Goal: Find specific page/section: Find specific page/section

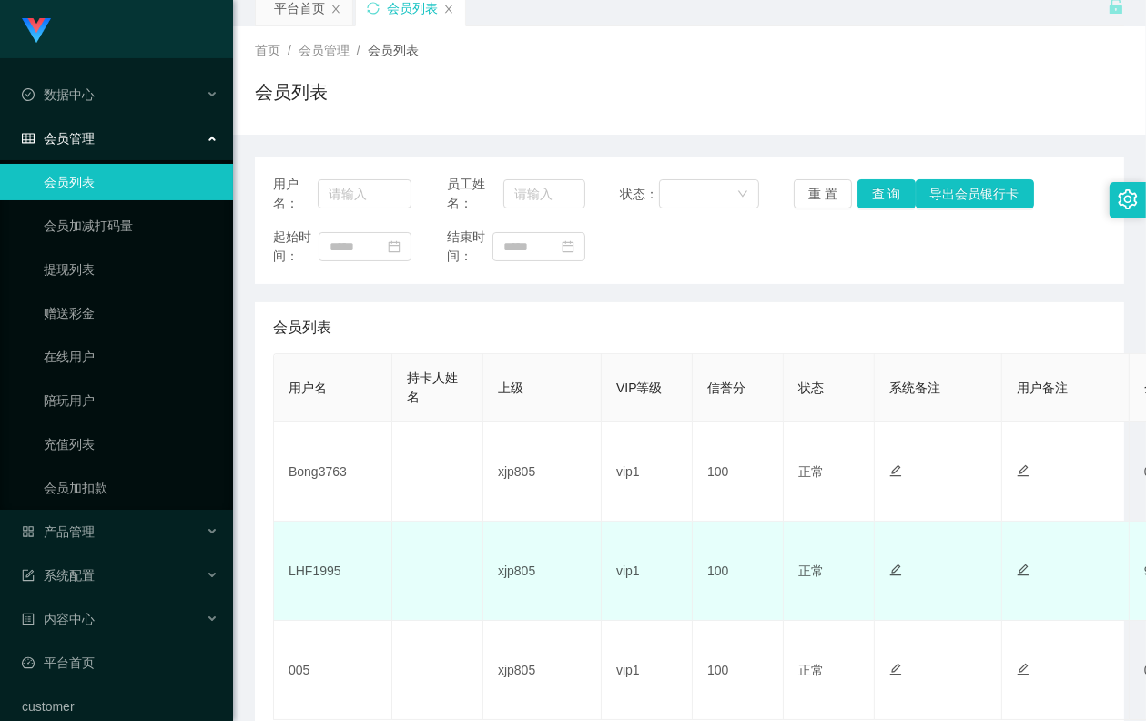
scroll to position [151, 0]
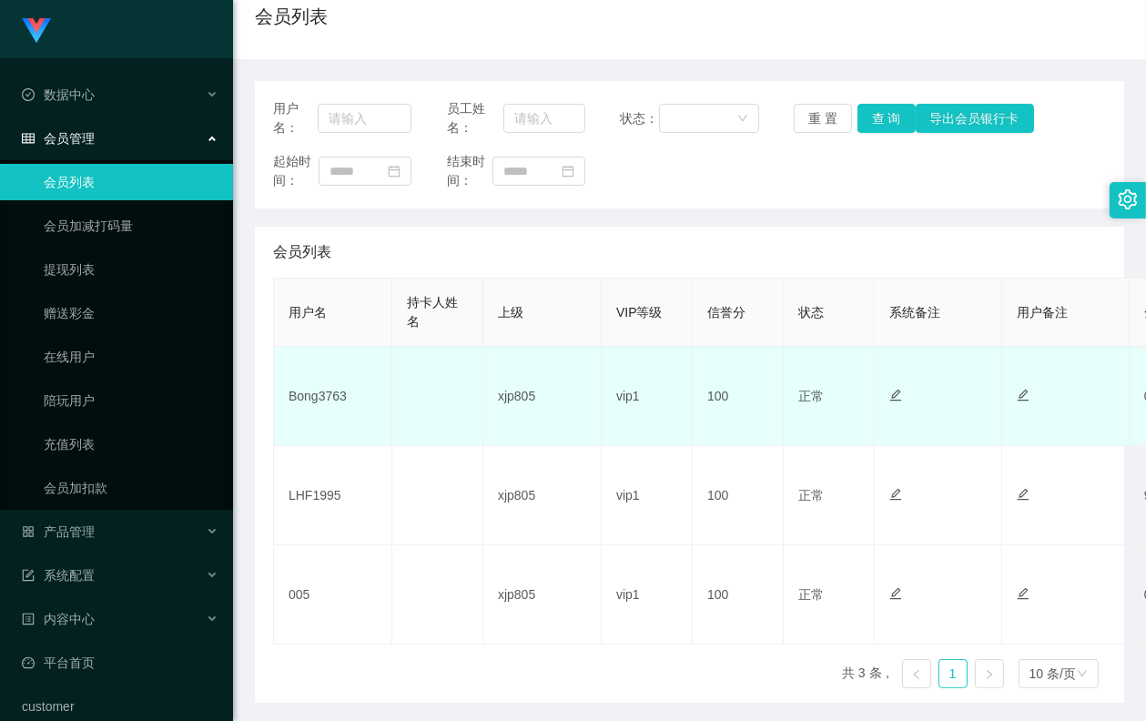
click at [320, 397] on td "Bong3763" at bounding box center [333, 396] width 118 height 99
copy td "Bong3763"
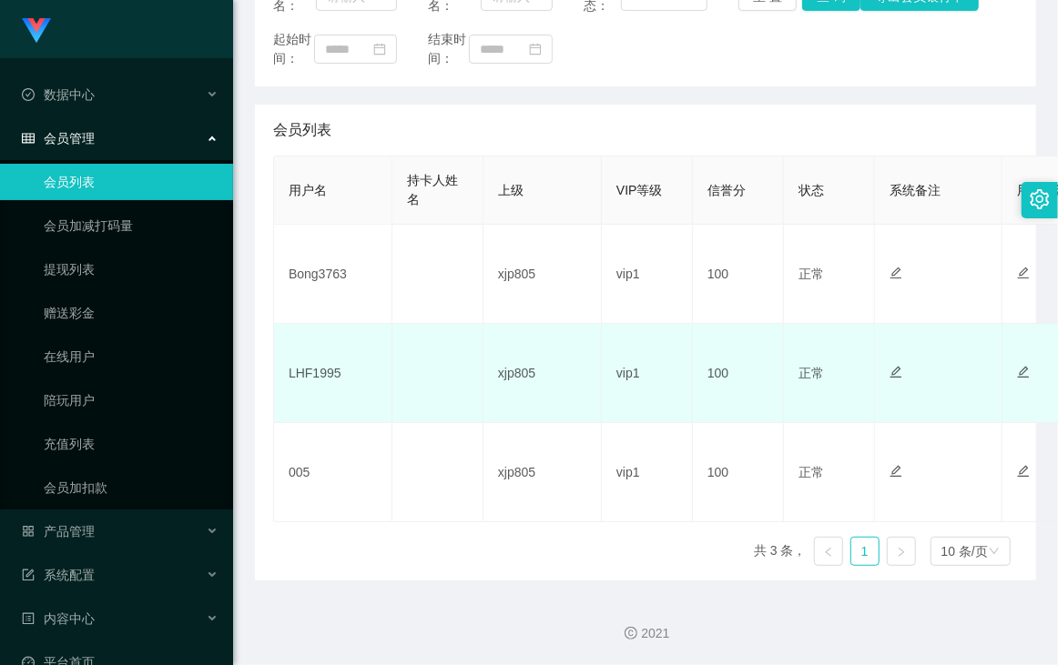
scroll to position [151, 0]
